Goal: Information Seeking & Learning: Learn about a topic

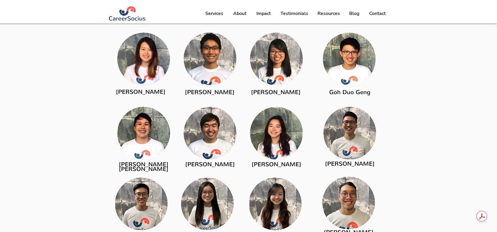
scroll to position [793, 0]
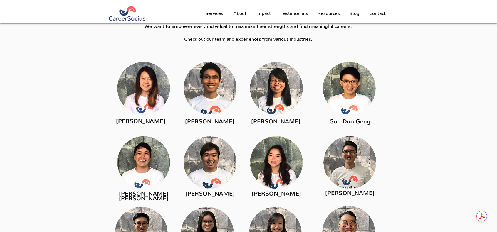
click at [221, 148] on img at bounding box center [210, 162] width 53 height 53
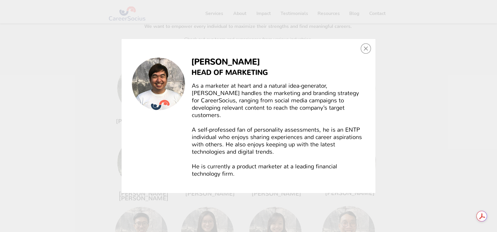
scroll to position [0, 0]
click at [217, 150] on span "A self-professed fan of personality assessments, he is an ENTP individual who e…" at bounding box center [277, 140] width 170 height 29
click at [360, 51] on div "Victor Tan" at bounding box center [249, 116] width 254 height 154
click at [363, 51] on icon "Back to site" at bounding box center [366, 48] width 10 height 10
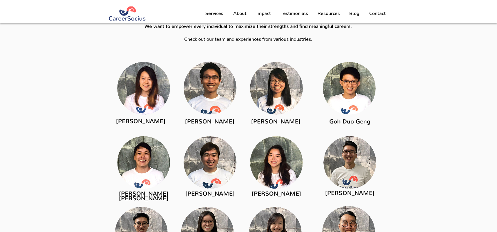
click at [165, 93] on img at bounding box center [143, 88] width 53 height 53
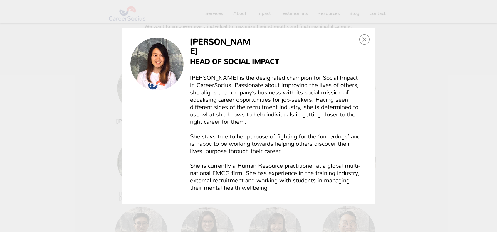
click at [363, 43] on icon "Back to site" at bounding box center [364, 39] width 10 height 10
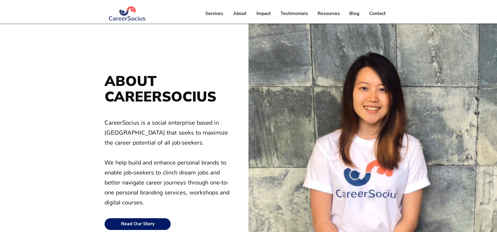
scroll to position [793, 0]
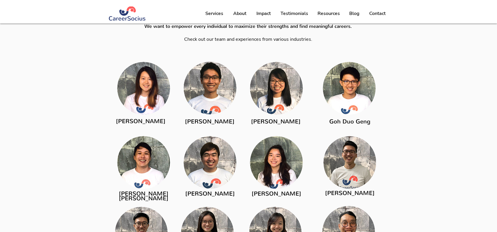
click at [185, 85] on img at bounding box center [210, 88] width 53 height 53
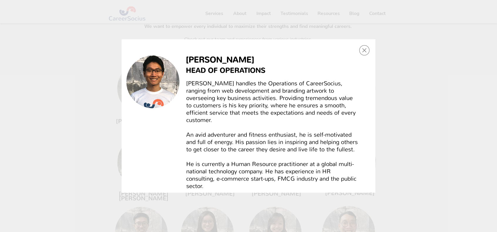
click at [369, 50] on icon "Back to site" at bounding box center [364, 50] width 10 height 10
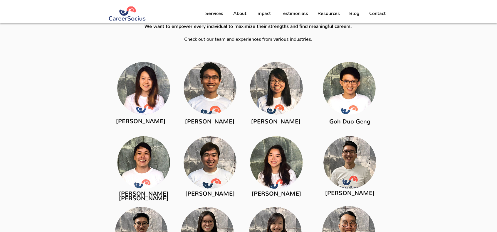
click at [335, 92] on img at bounding box center [349, 88] width 53 height 53
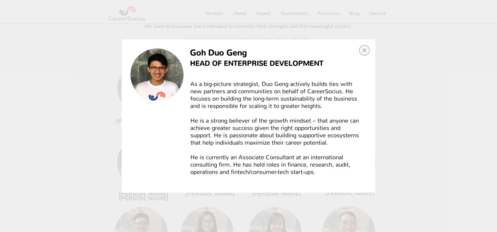
click at [359, 55] on div "Goh Duo Geng" at bounding box center [249, 116] width 254 height 154
click at [359, 50] on div "Goh Duo Geng" at bounding box center [249, 116] width 254 height 154
click at [362, 51] on icon "Back to site" at bounding box center [364, 50] width 10 height 10
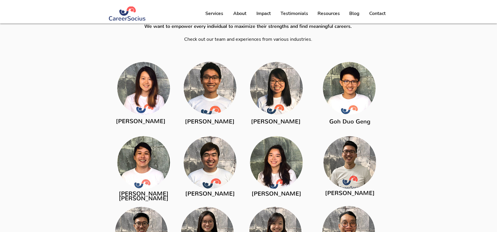
click at [273, 105] on img at bounding box center [276, 88] width 53 height 53
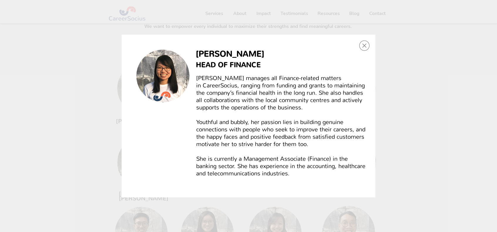
click at [368, 46] on icon "Back to site" at bounding box center [364, 46] width 10 height 10
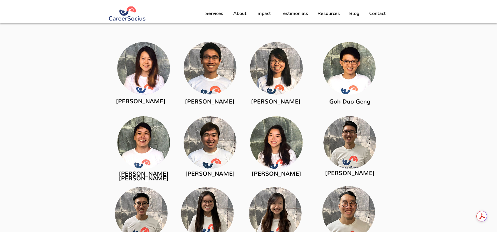
scroll to position [823, 0]
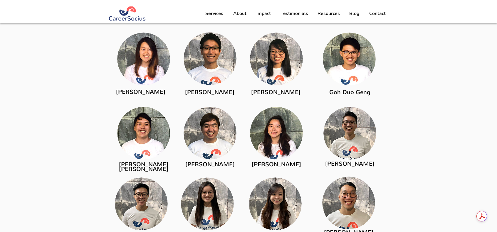
click at [296, 128] on img at bounding box center [276, 133] width 53 height 53
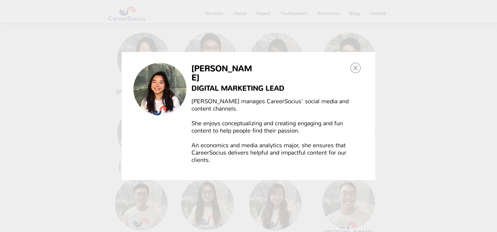
scroll to position [0, 0]
click at [356, 67] on icon "Back to site" at bounding box center [356, 68] width 10 height 10
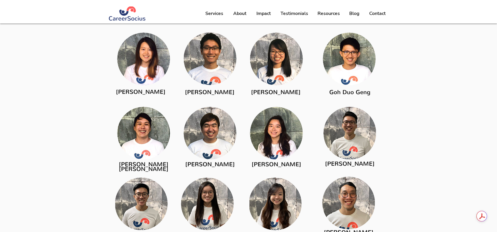
click at [209, 136] on img at bounding box center [210, 133] width 53 height 53
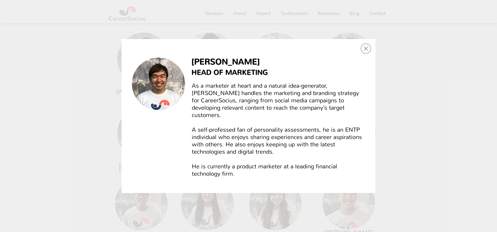
scroll to position [0, 0]
click at [367, 51] on icon "Back to site" at bounding box center [366, 49] width 4 height 4
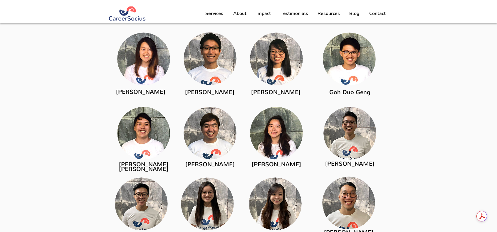
click at [336, 218] on img at bounding box center [348, 203] width 53 height 53
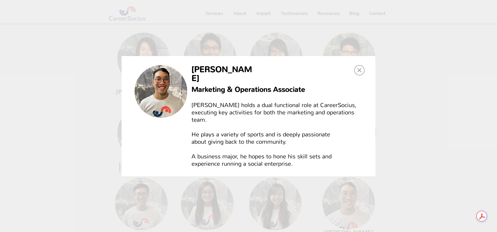
click at [336, 202] on div "Jeremy Png" at bounding box center [248, 116] width 497 height 232
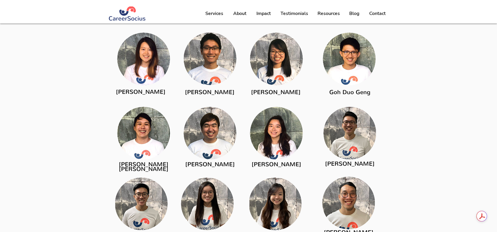
click at [336, 202] on img at bounding box center [348, 203] width 53 height 53
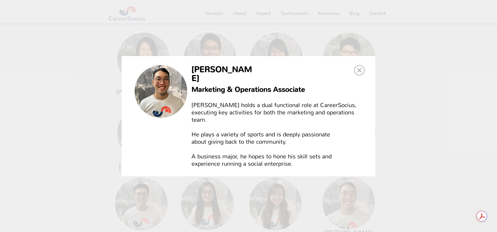
click at [357, 76] on icon "Back to site" at bounding box center [359, 70] width 10 height 10
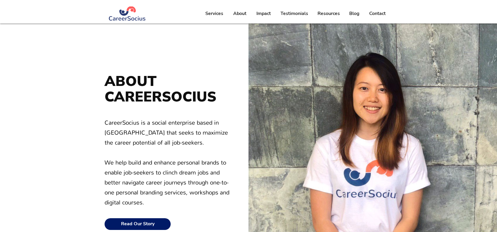
scroll to position [823, 0]
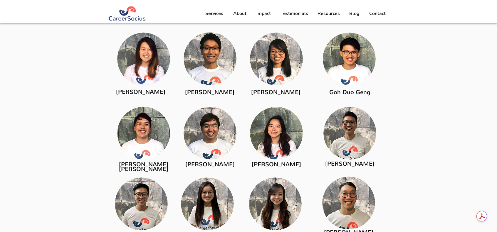
click at [253, 193] on img at bounding box center [275, 204] width 53 height 53
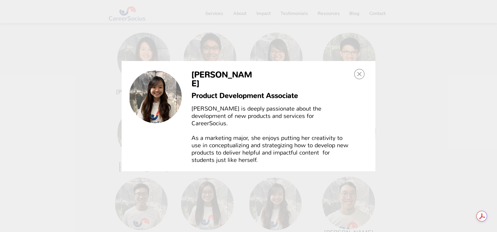
click at [358, 79] on icon "Back to site" at bounding box center [359, 74] width 10 height 10
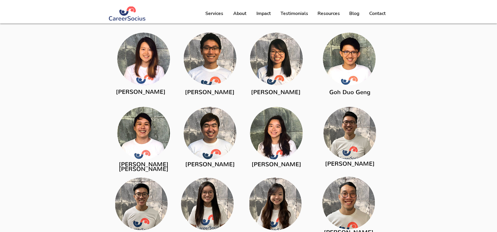
click at [225, 186] on img at bounding box center [207, 204] width 53 height 53
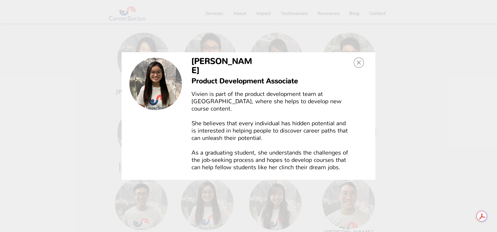
click at [359, 65] on icon "Back to site" at bounding box center [359, 63] width 4 height 4
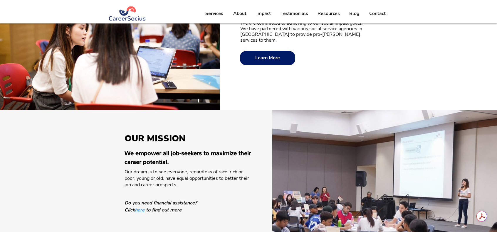
scroll to position [204, 0]
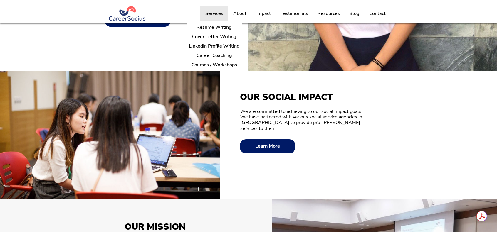
click at [225, 11] on p "Services" at bounding box center [214, 13] width 24 height 15
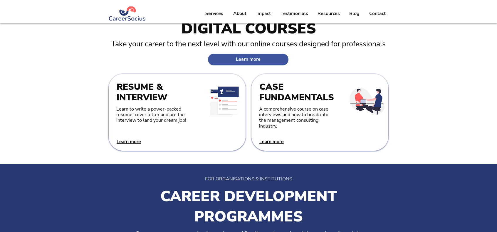
scroll to position [240, 0]
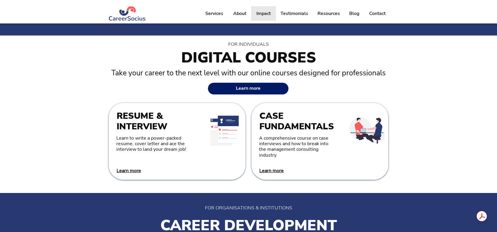
click at [265, 16] on p "Impact" at bounding box center [264, 13] width 20 height 15
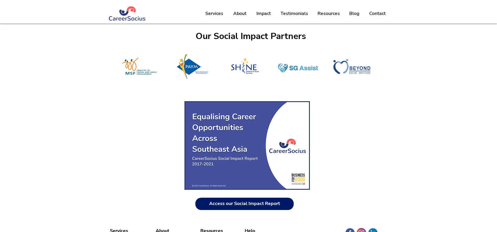
scroll to position [362, 0]
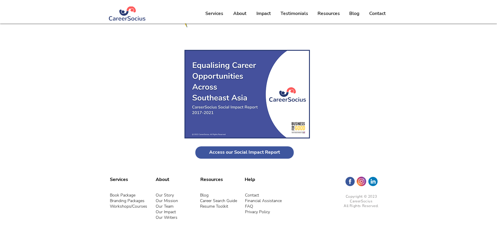
click at [266, 150] on span "Access our Social Impact Report" at bounding box center [244, 153] width 71 height 6
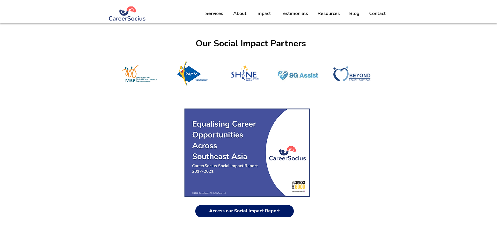
scroll to position [294, 0]
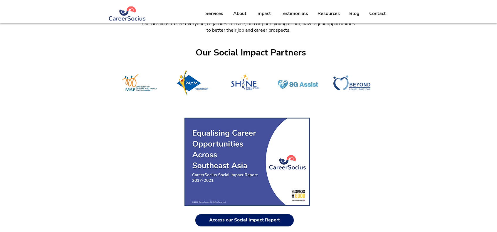
click at [121, 11] on img at bounding box center [127, 13] width 38 height 14
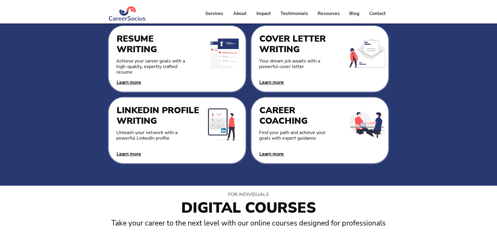
scroll to position [323, 0]
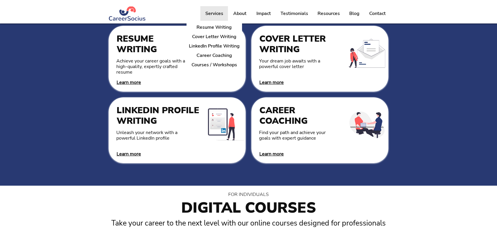
click at [212, 11] on p "Services" at bounding box center [214, 13] width 24 height 15
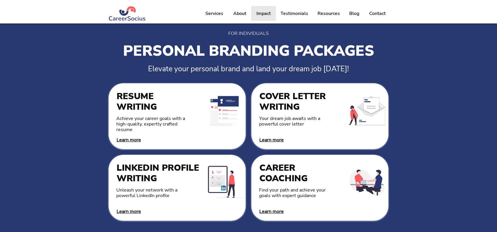
click at [267, 13] on p "Impact" at bounding box center [264, 13] width 20 height 15
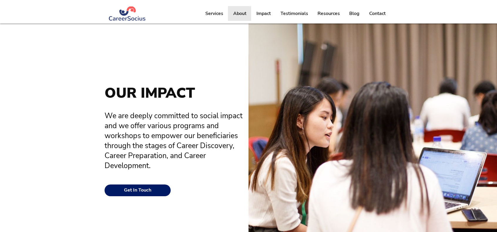
click at [244, 11] on p "About" at bounding box center [239, 13] width 19 height 15
